Goal: Task Accomplishment & Management: Manage account settings

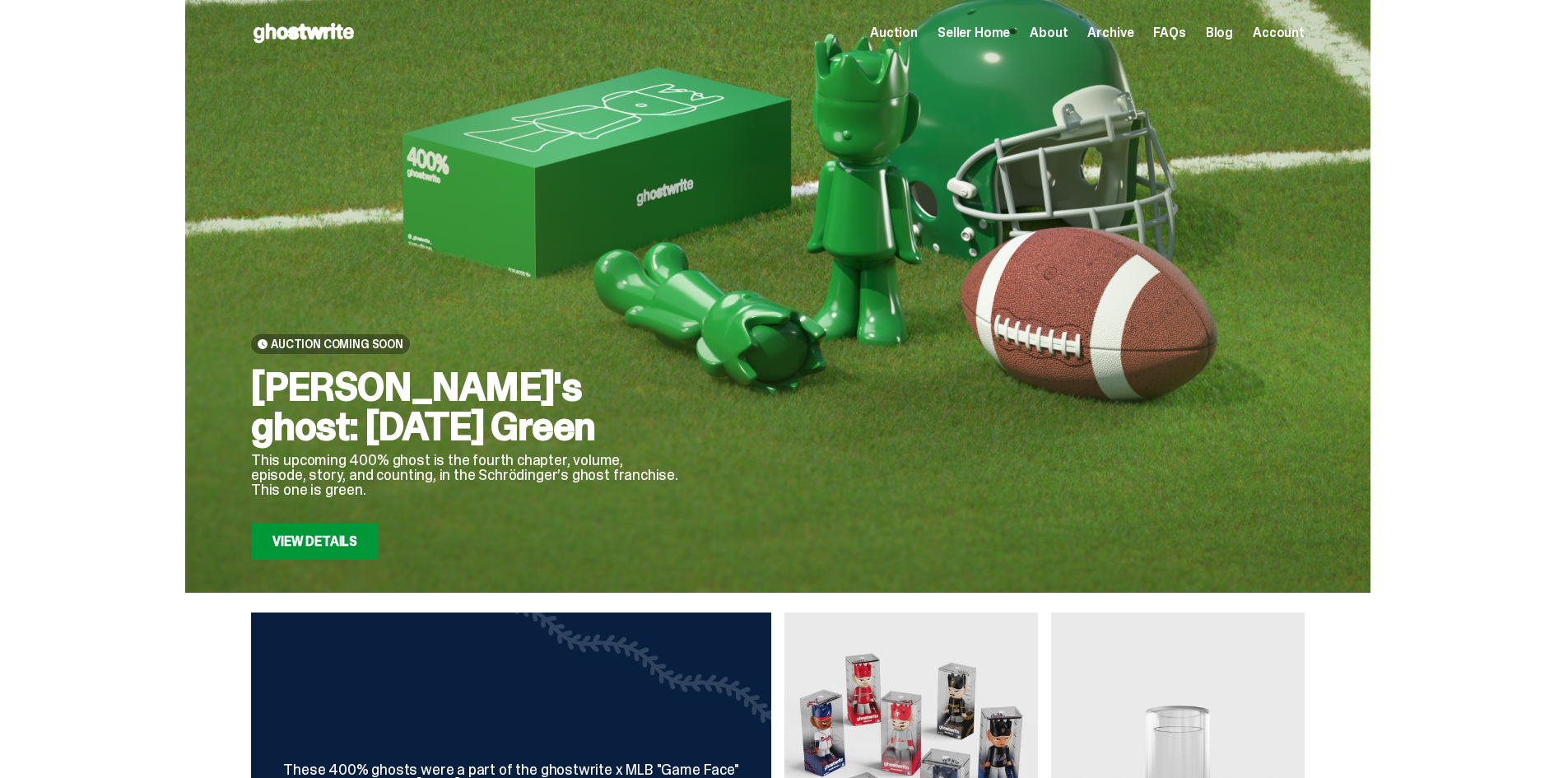
drag, startPoint x: 495, startPoint y: 420, endPoint x: 264, endPoint y: 395, distance: 232.3
click at [264, 395] on h2 "Schrödinger's ghost: Sunday Green" at bounding box center [465, 407] width 428 height 79
copy h2 "Schrödinger's ghost: Sunday Green"
click at [330, 545] on link "View Details" at bounding box center [315, 542] width 128 height 36
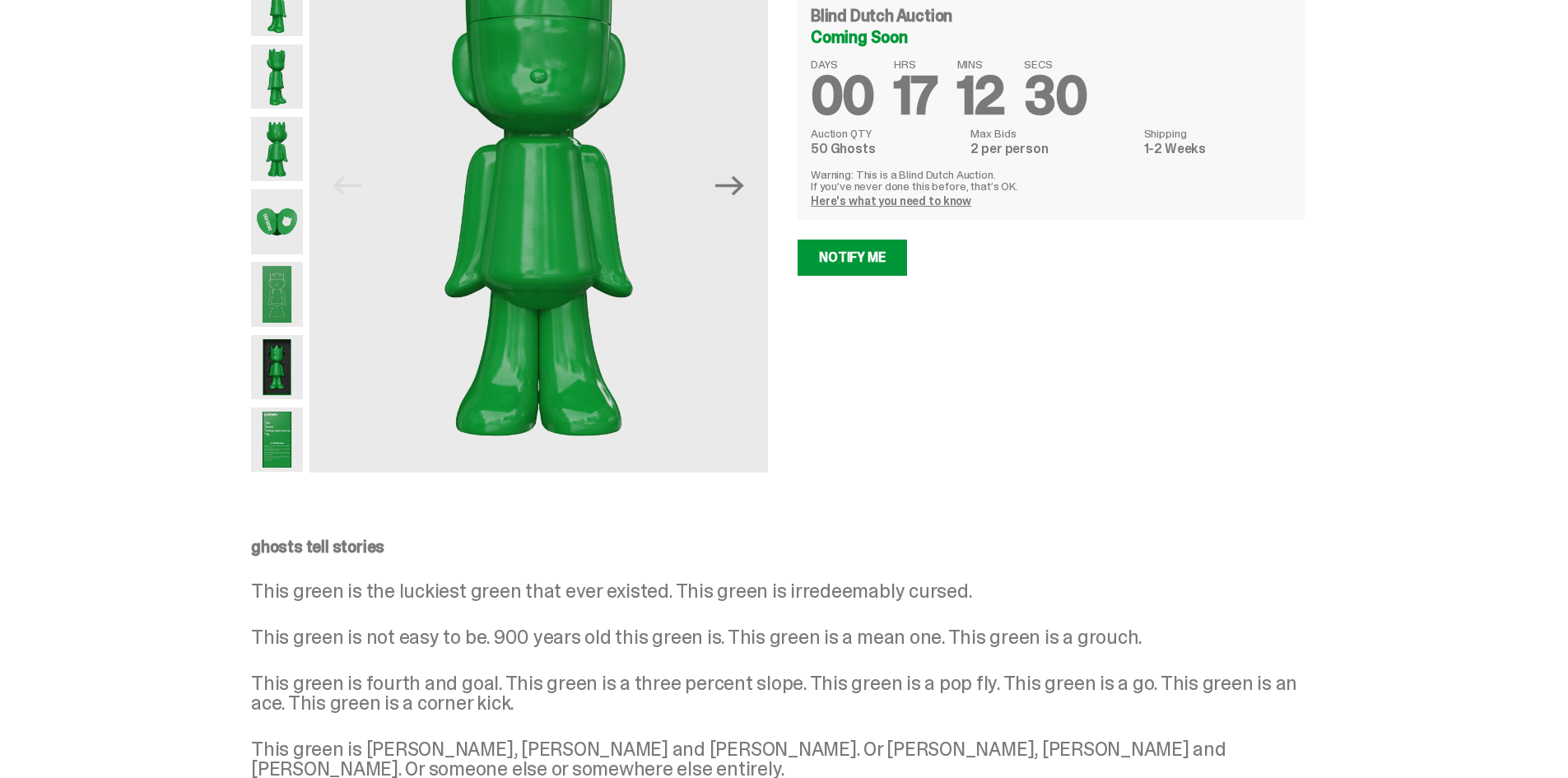
scroll to position [329, 0]
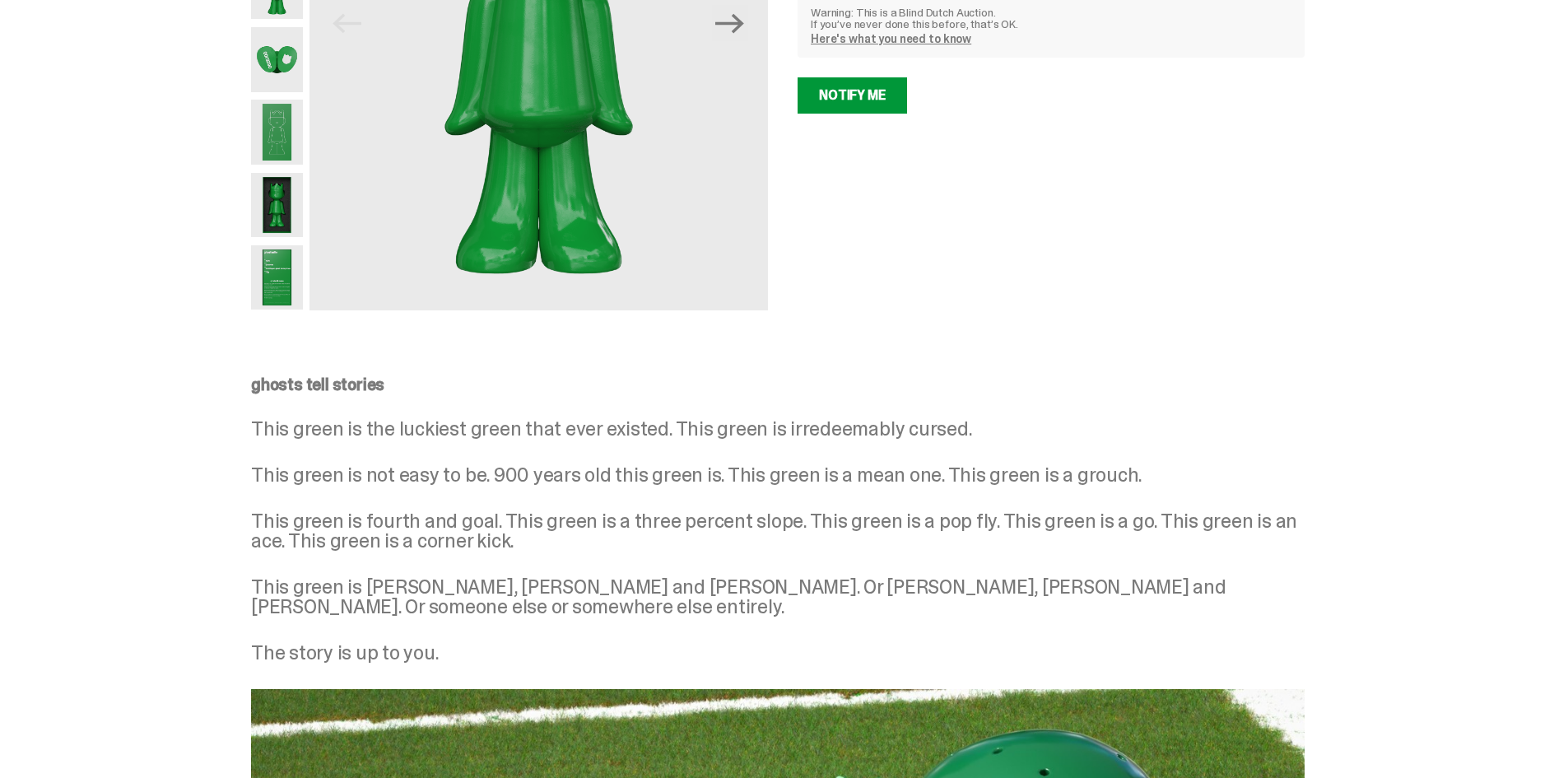
click at [939, 300] on div "ghostwrite “Schrödinger's ghost: Sunday Green” 400% (2025) Blind Dutch Auction …" at bounding box center [1041, 23] width 527 height 574
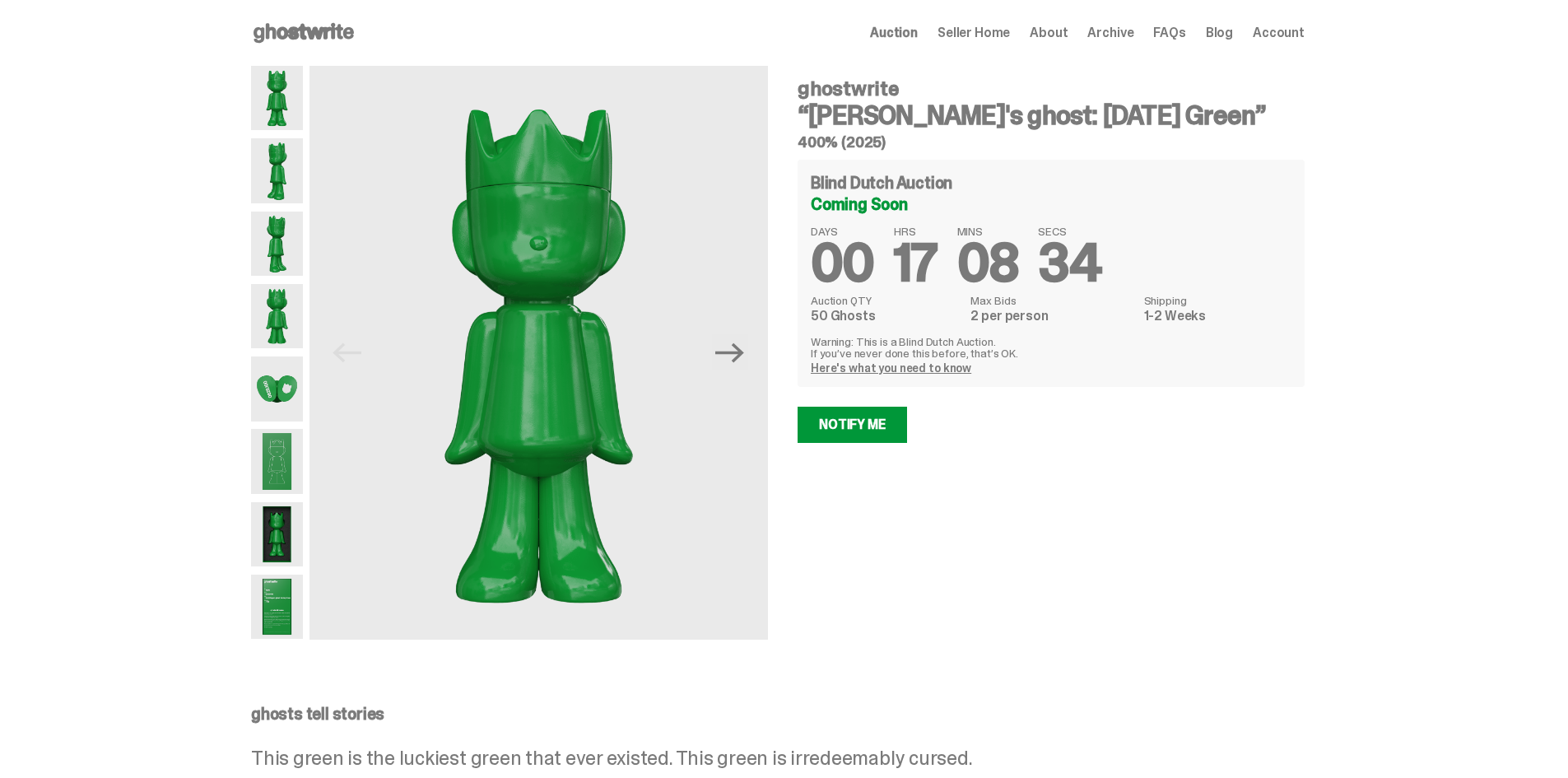
click at [963, 107] on h3 "“[PERSON_NAME]'s ghost: [DATE] Green”" at bounding box center [1051, 115] width 507 height 27
copy div "“[PERSON_NAME]'s ghost: [DATE] Green”"
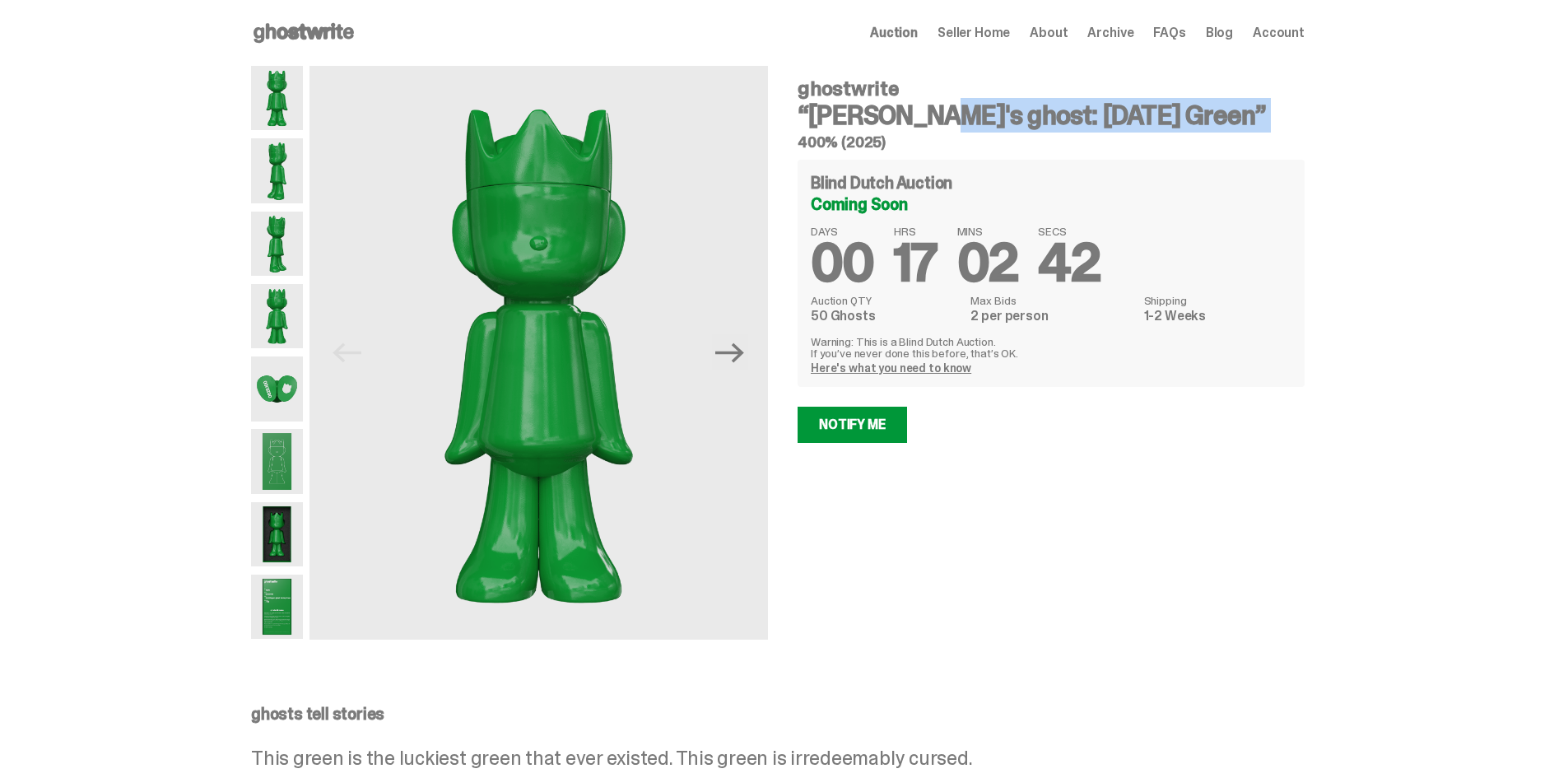
click at [1122, 115] on h3 "“[PERSON_NAME]'s ghost: [DATE] Green”" at bounding box center [1051, 115] width 507 height 27
click at [878, 123] on h3 "“[PERSON_NAME]'s ghost: [DATE] Green”" at bounding box center [1051, 115] width 507 height 27
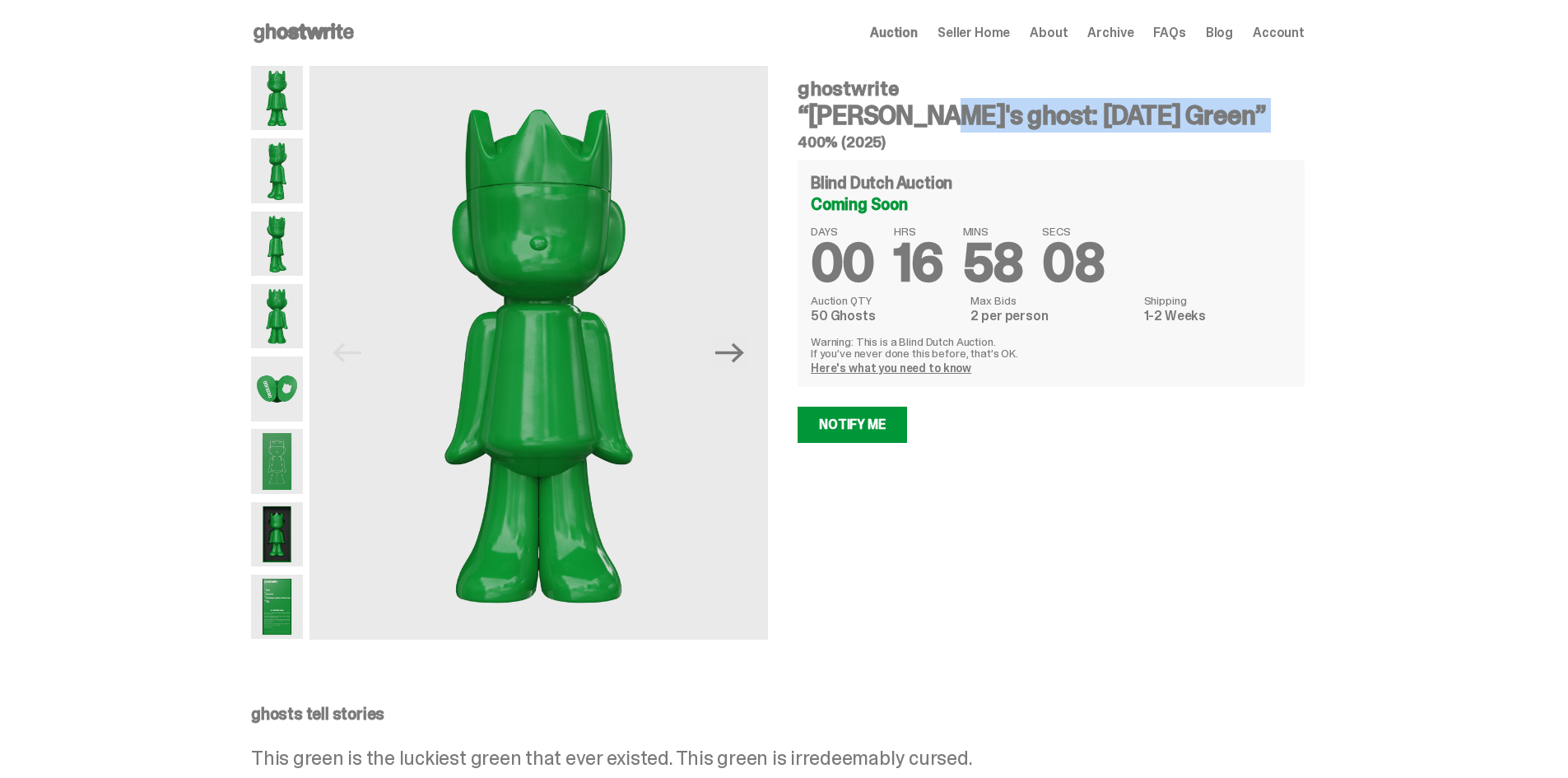
click at [878, 123] on h3 "“[PERSON_NAME]'s ghost: [DATE] Green”" at bounding box center [1051, 115] width 507 height 27
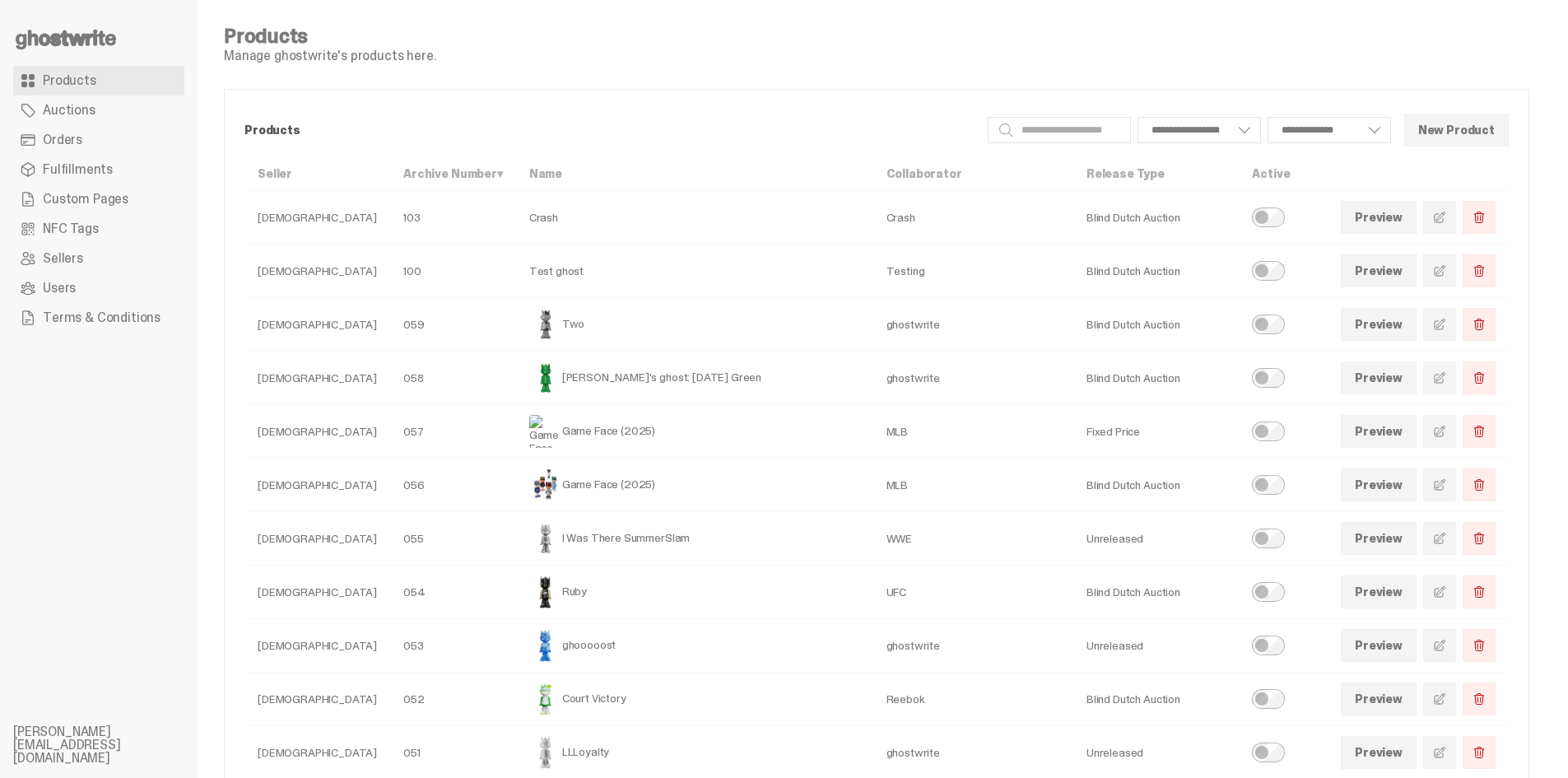
select select
click at [597, 382] on td "Schrödinger's ghost: Sunday Green" at bounding box center [694, 378] width 357 height 53
click at [1445, 379] on link at bounding box center [1439, 377] width 33 height 33
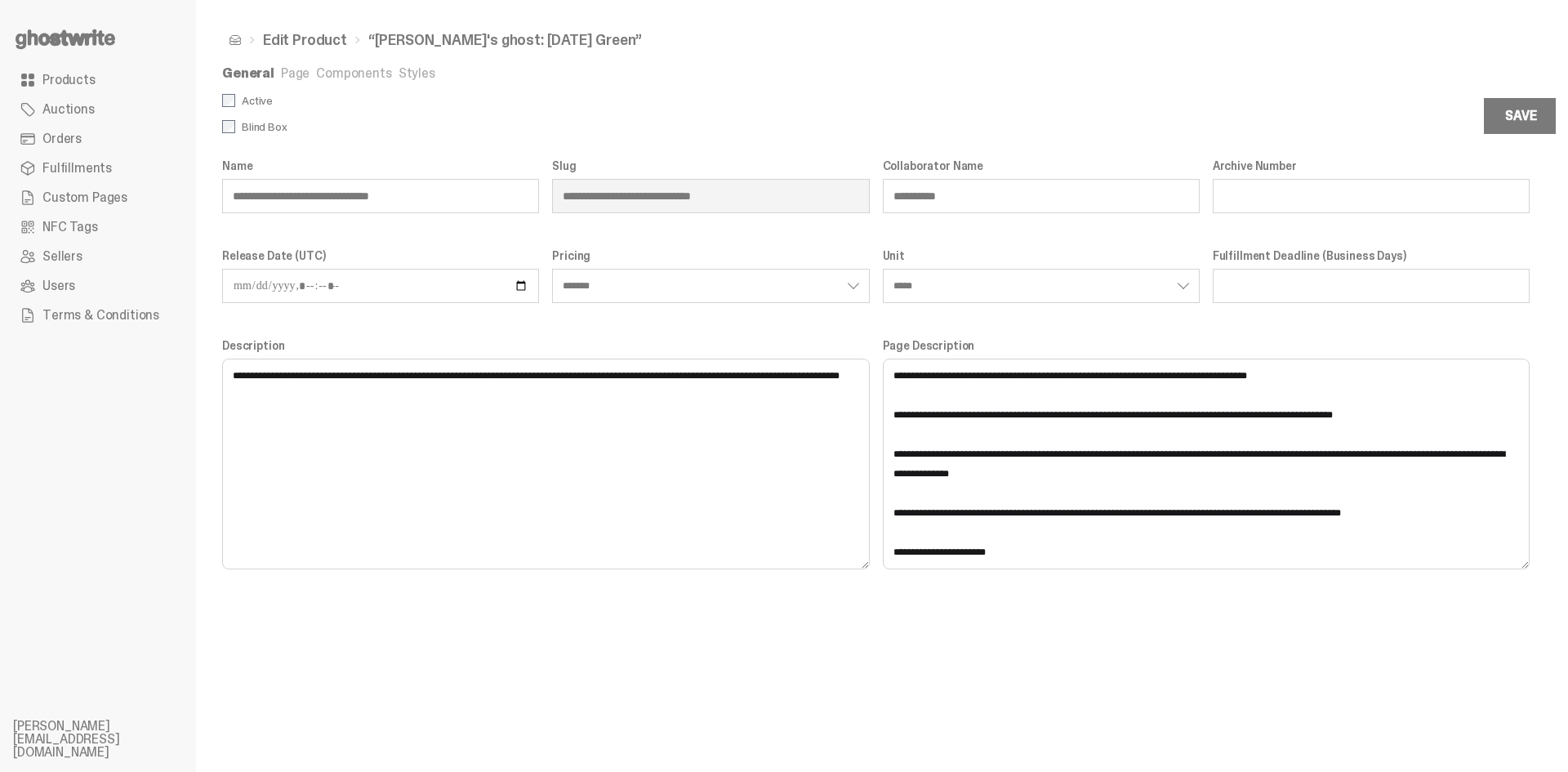
click at [303, 74] on link "Page" at bounding box center [295, 72] width 28 height 17
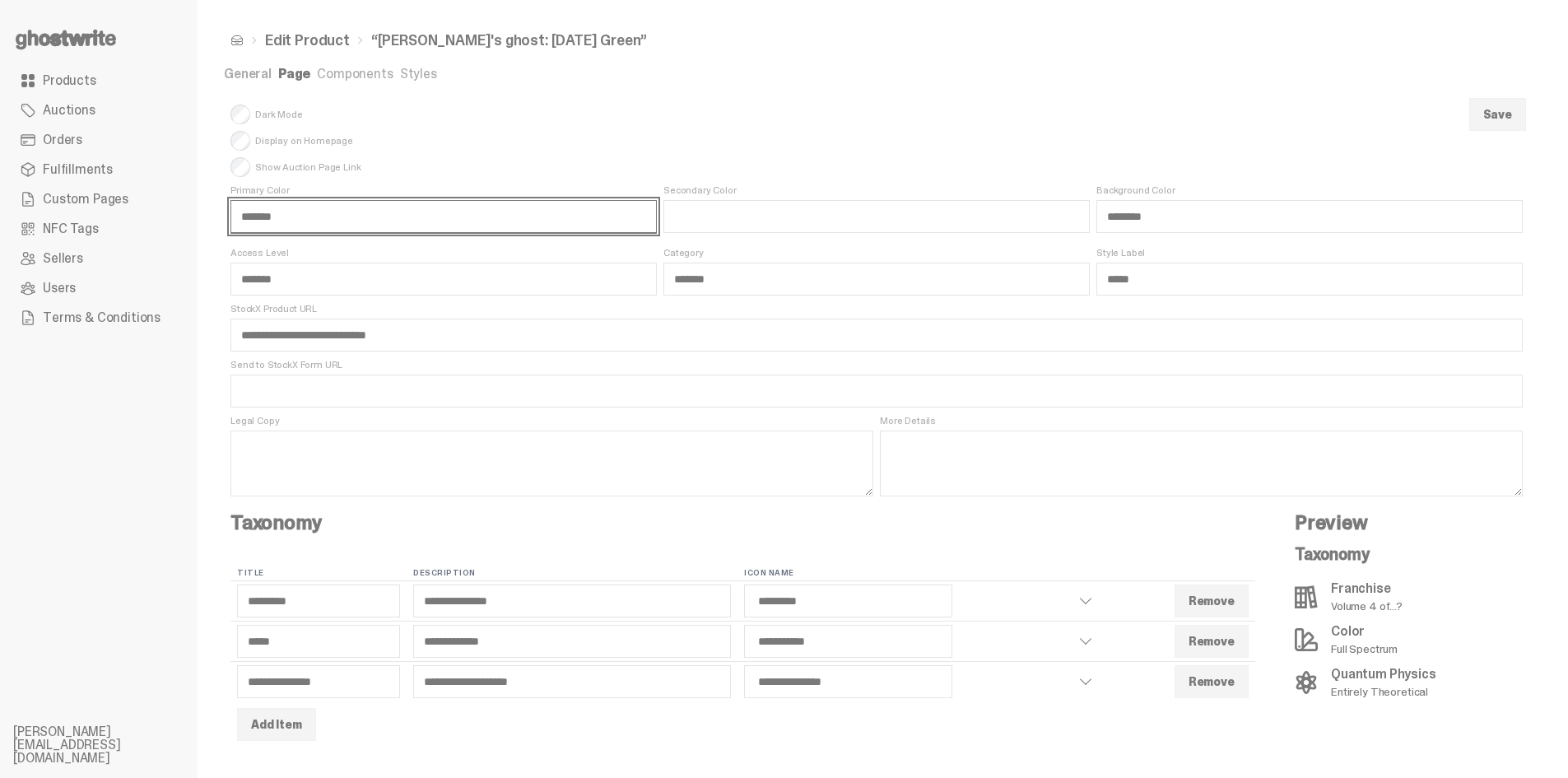
click at [272, 217] on input "*******" at bounding box center [444, 216] width 426 height 33
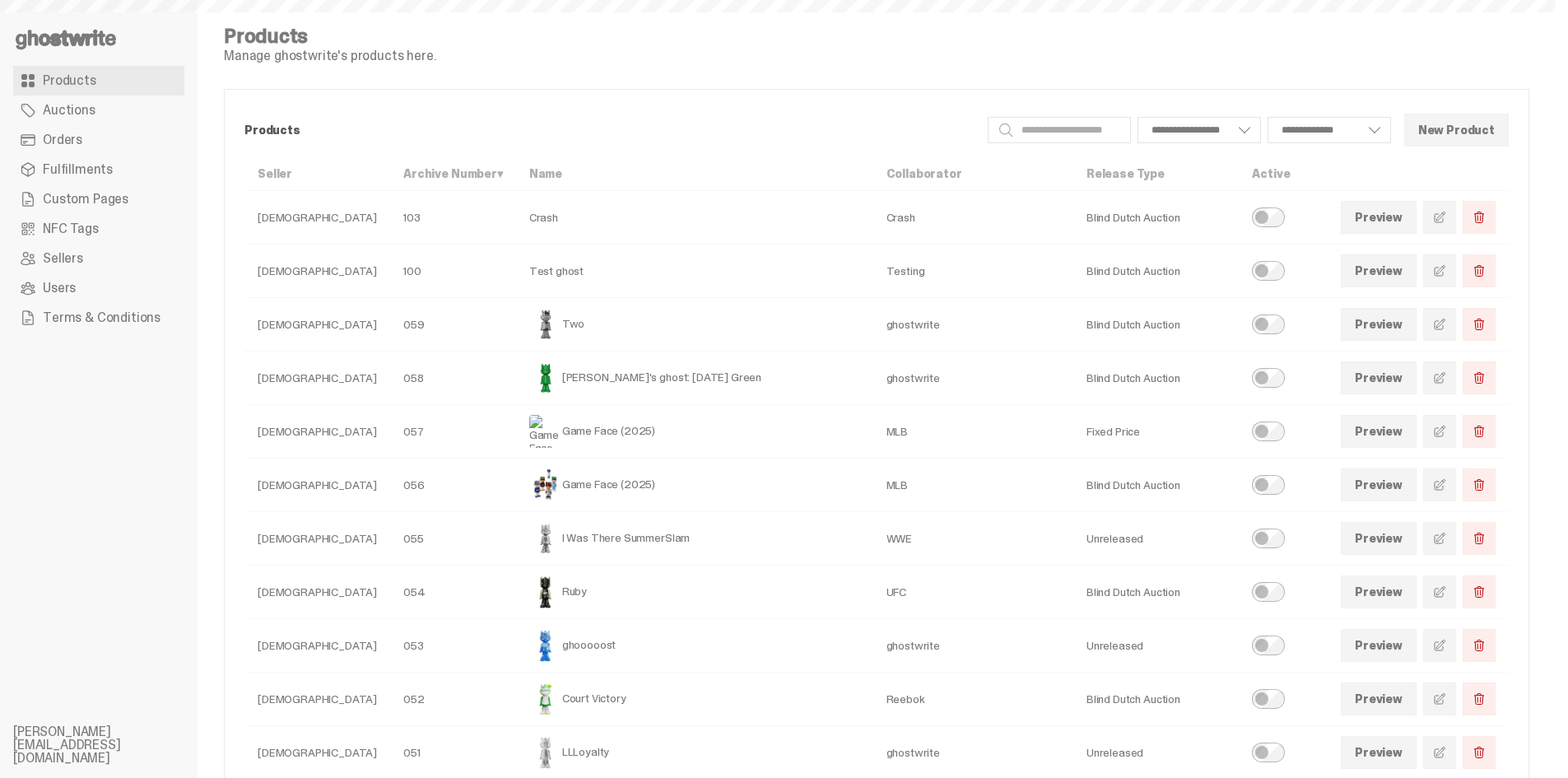
select select
click at [1446, 373] on span at bounding box center [1439, 377] width 13 height 13
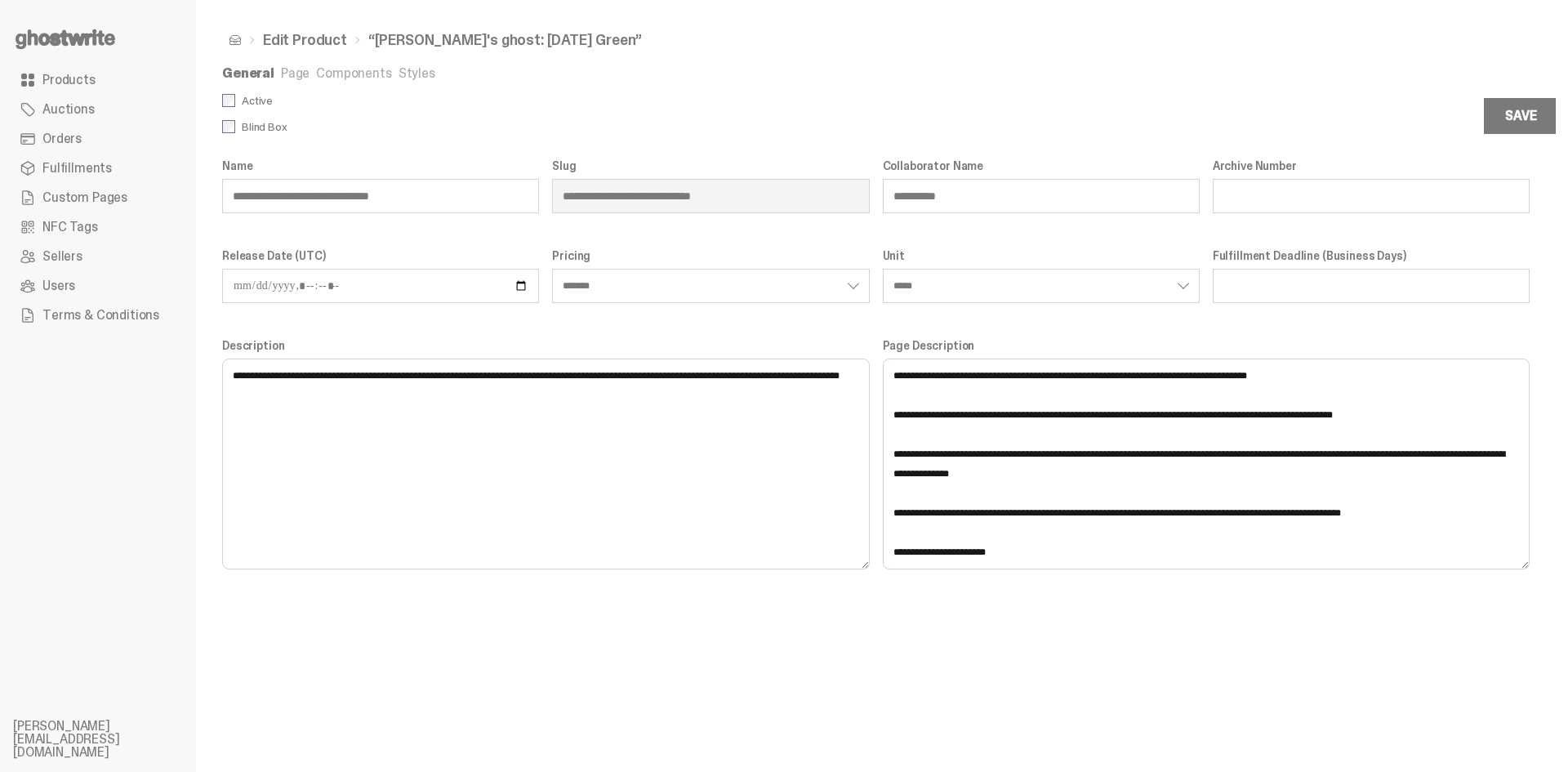
click at [288, 71] on link "Page" at bounding box center [295, 72] width 28 height 17
select select "*******"
select select "*****"
